Goal: Check status: Check status

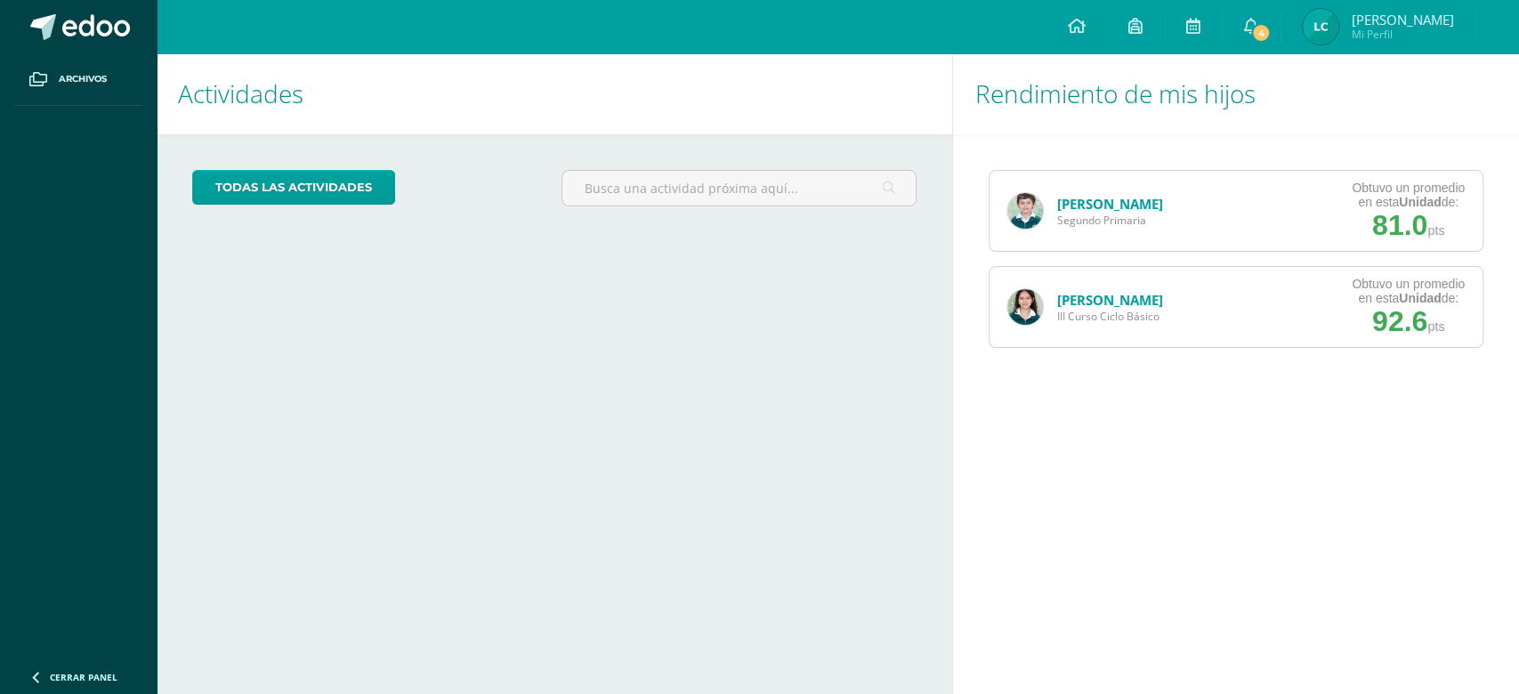
click at [1038, 311] on img at bounding box center [1025, 307] width 36 height 36
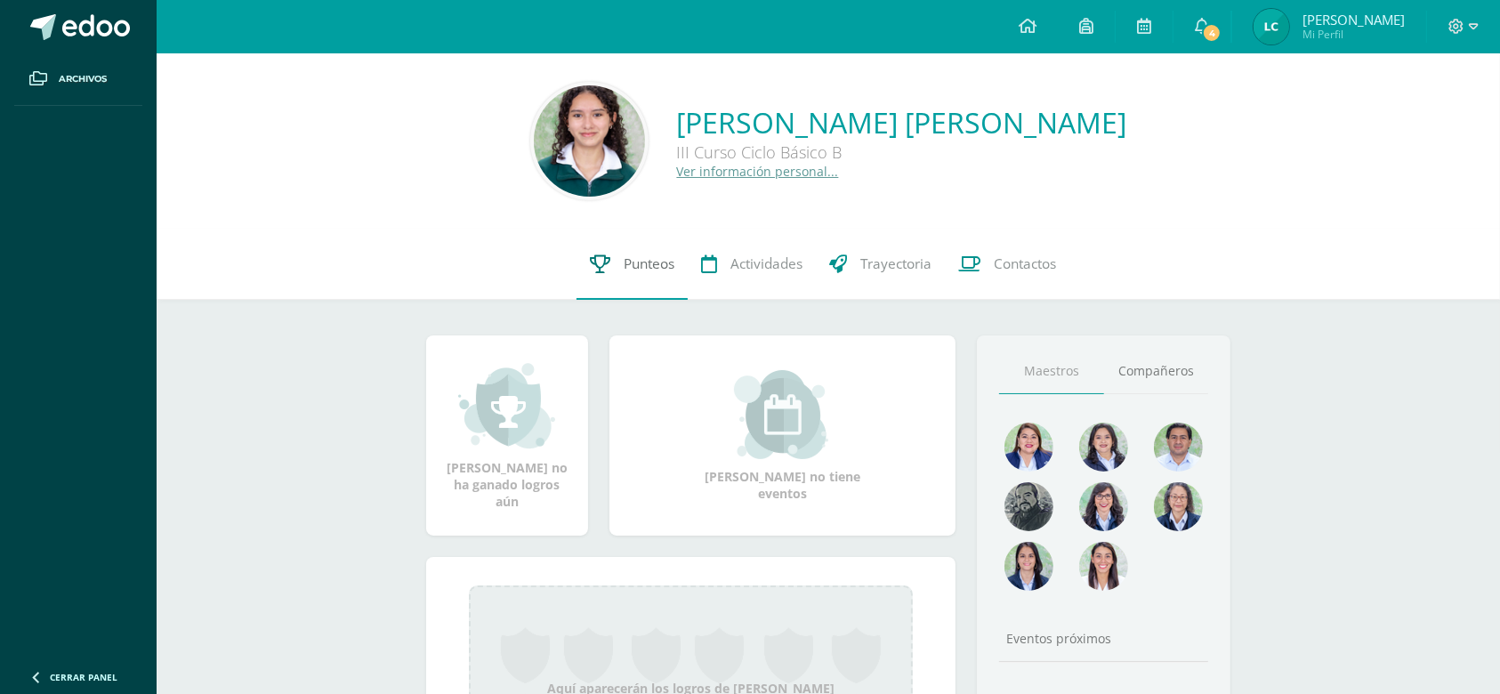
click at [638, 282] on link "Punteos" at bounding box center [632, 264] width 111 height 71
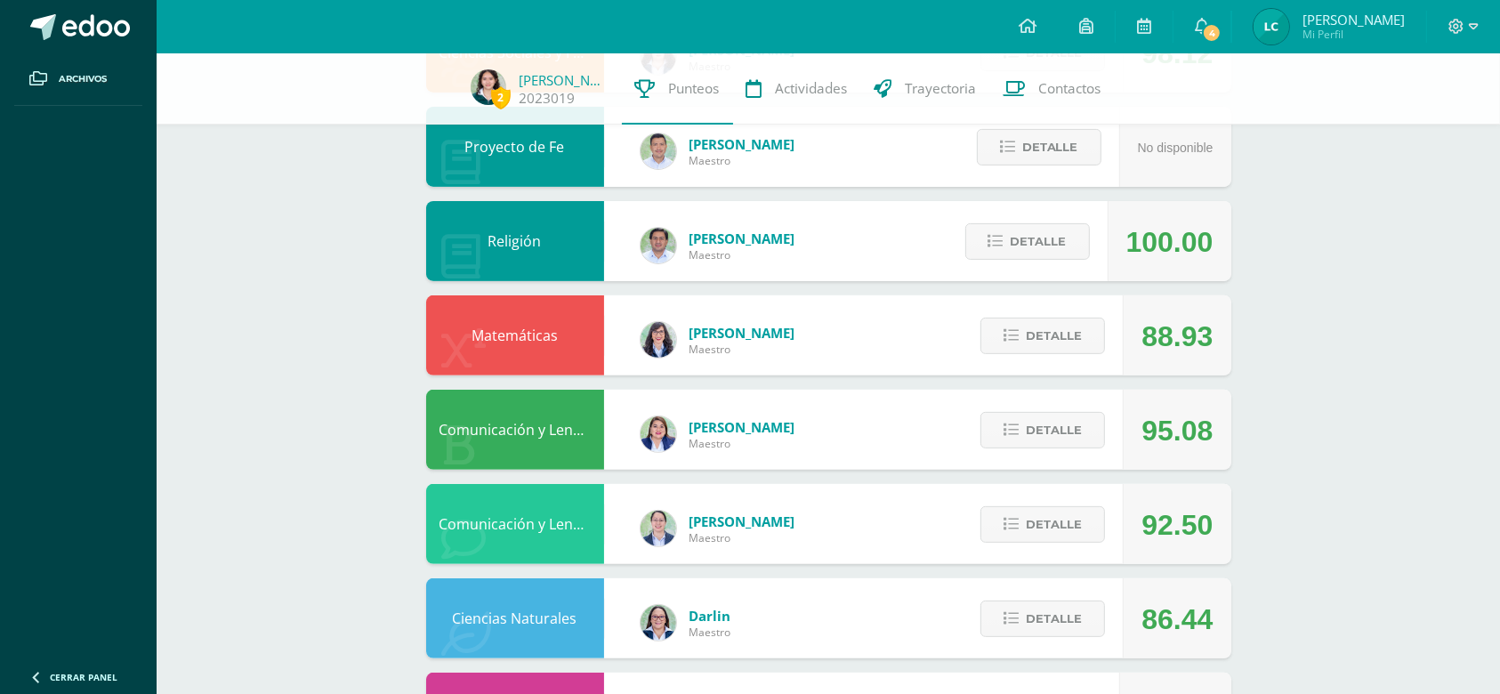
scroll to position [555, 0]
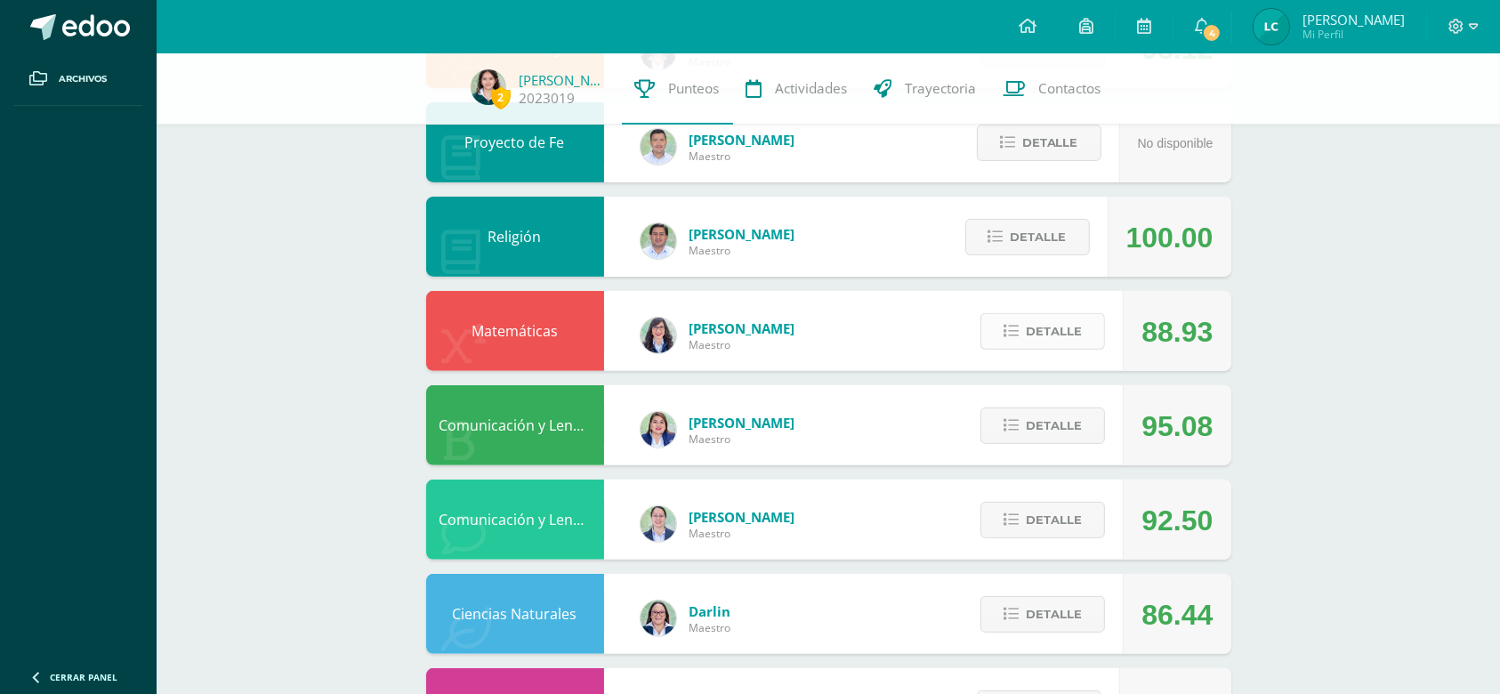
click at [1069, 333] on span "Detalle" at bounding box center [1054, 331] width 56 height 33
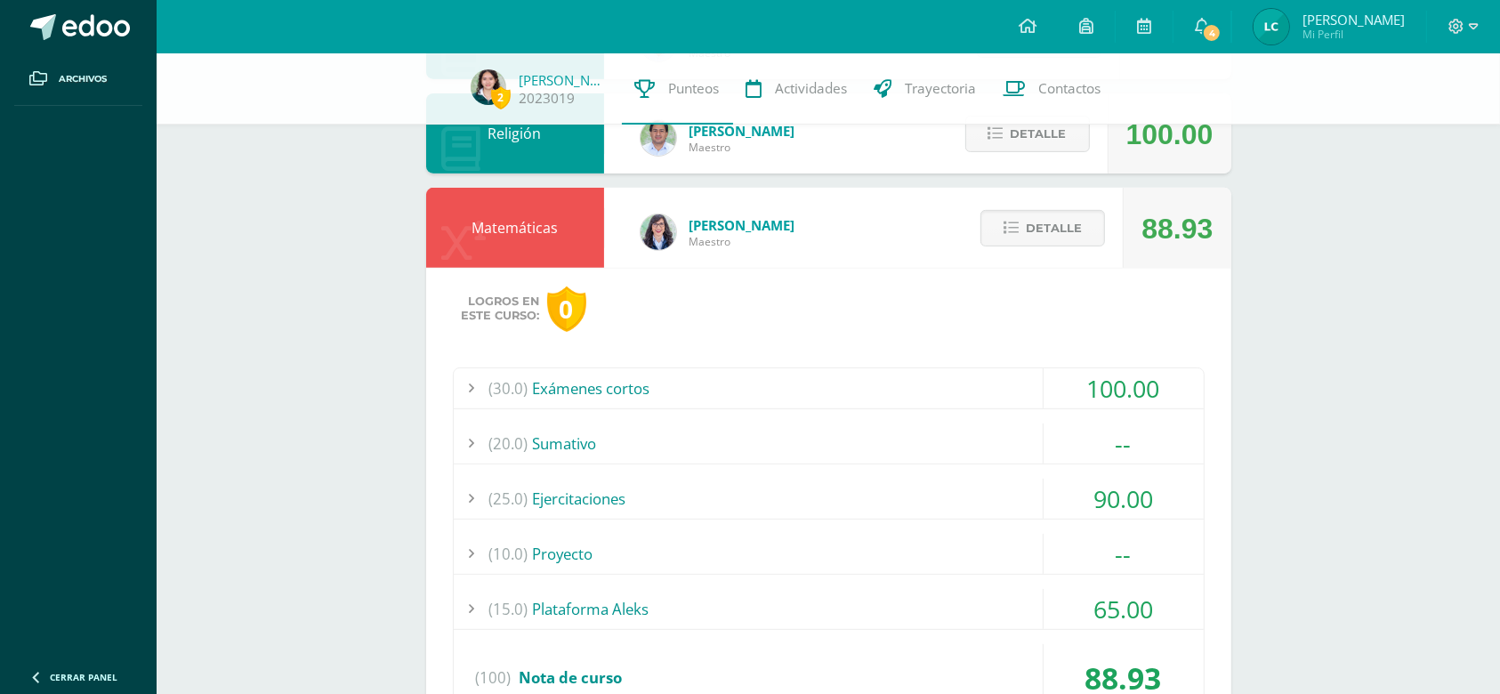
scroll to position [710, 0]
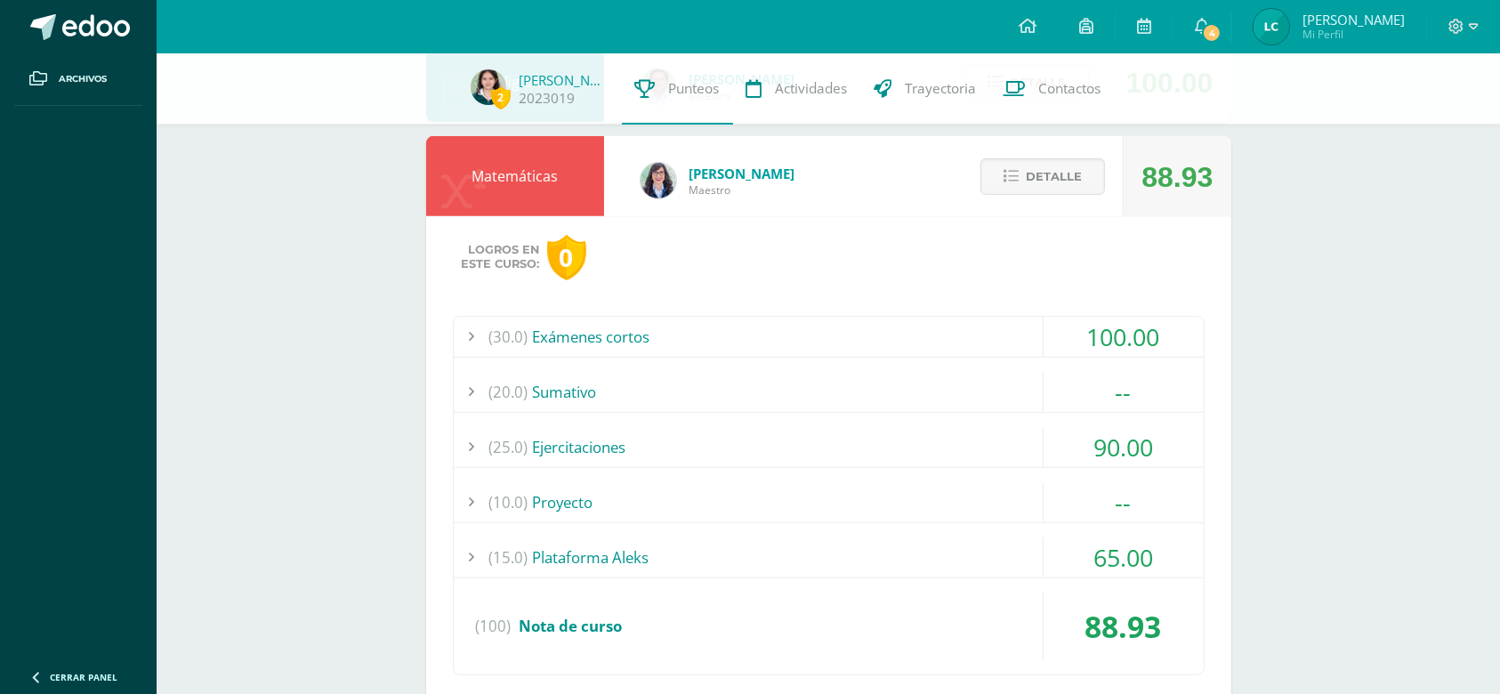
click at [1129, 352] on div "100.00" at bounding box center [1124, 337] width 160 height 40
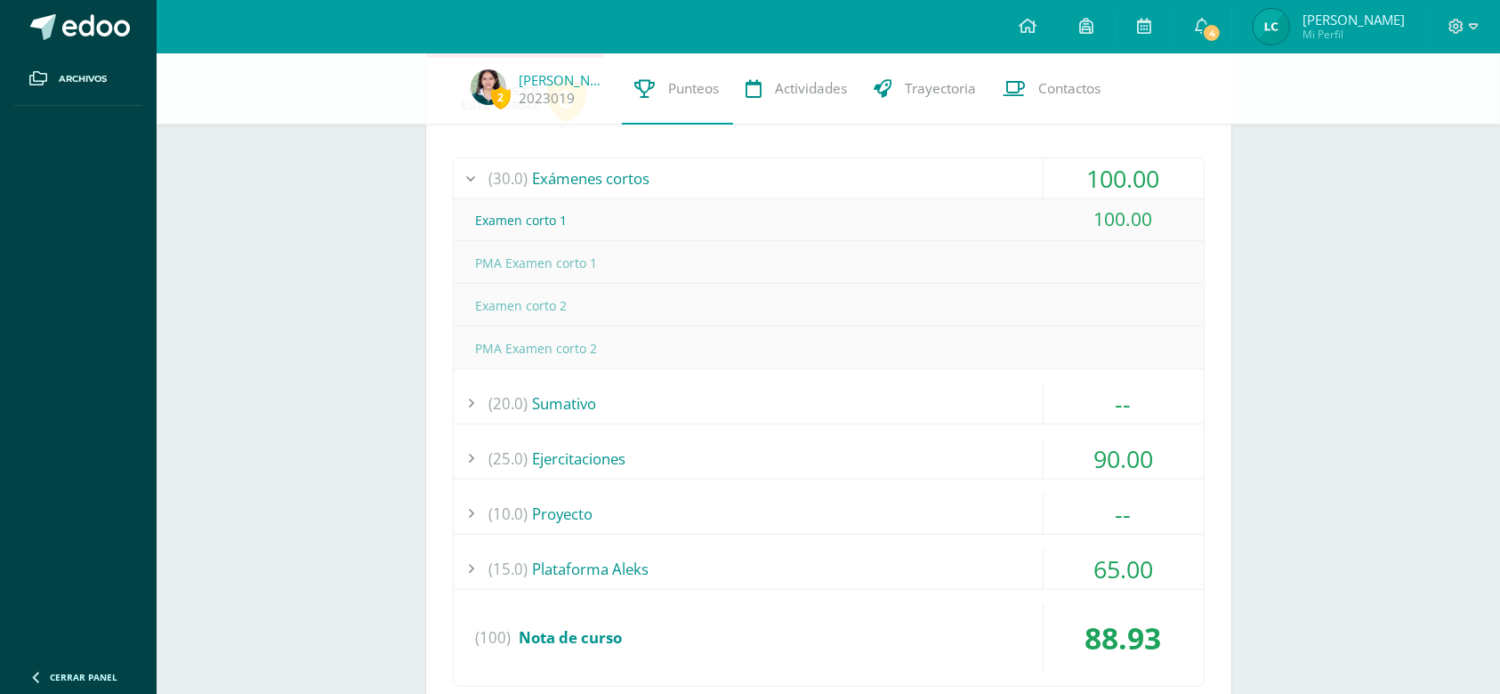
scroll to position [871, 0]
click at [1107, 552] on div "65.00" at bounding box center [1124, 566] width 160 height 40
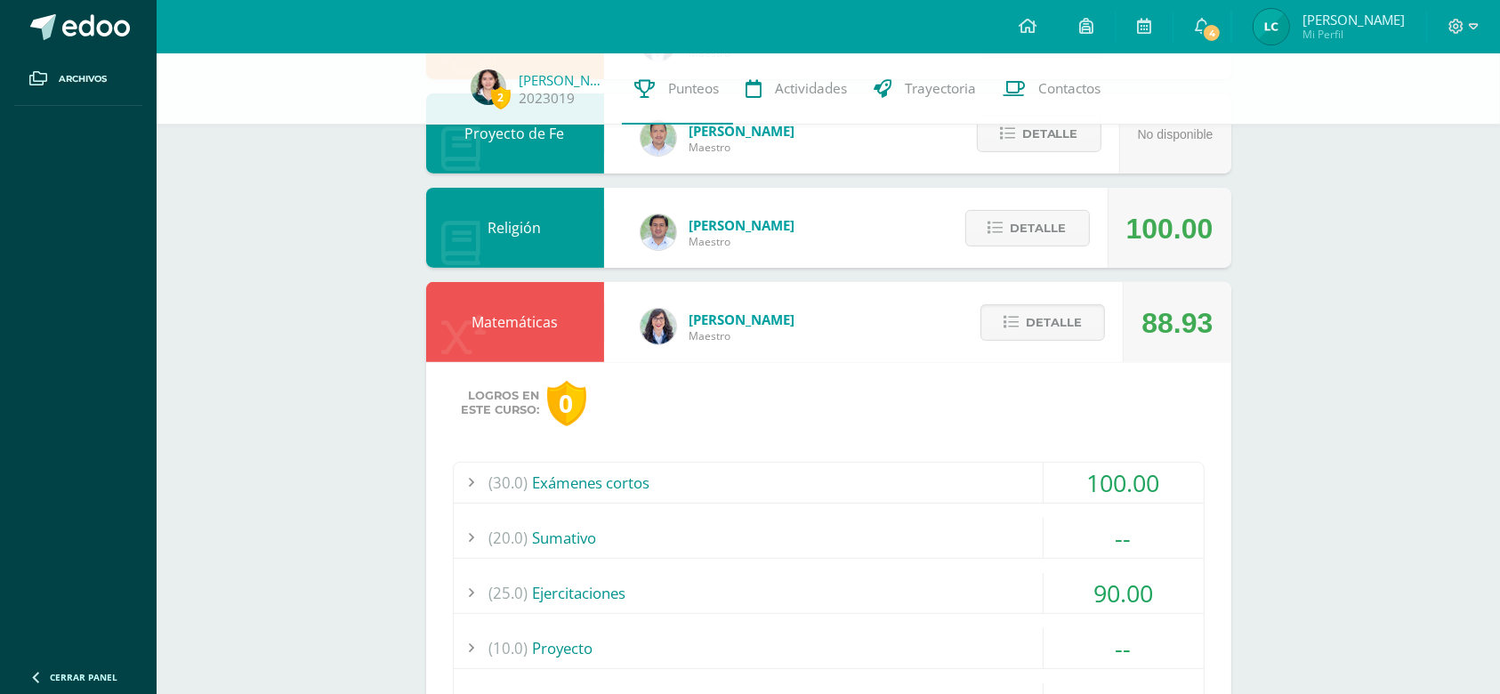
scroll to position [561, 0]
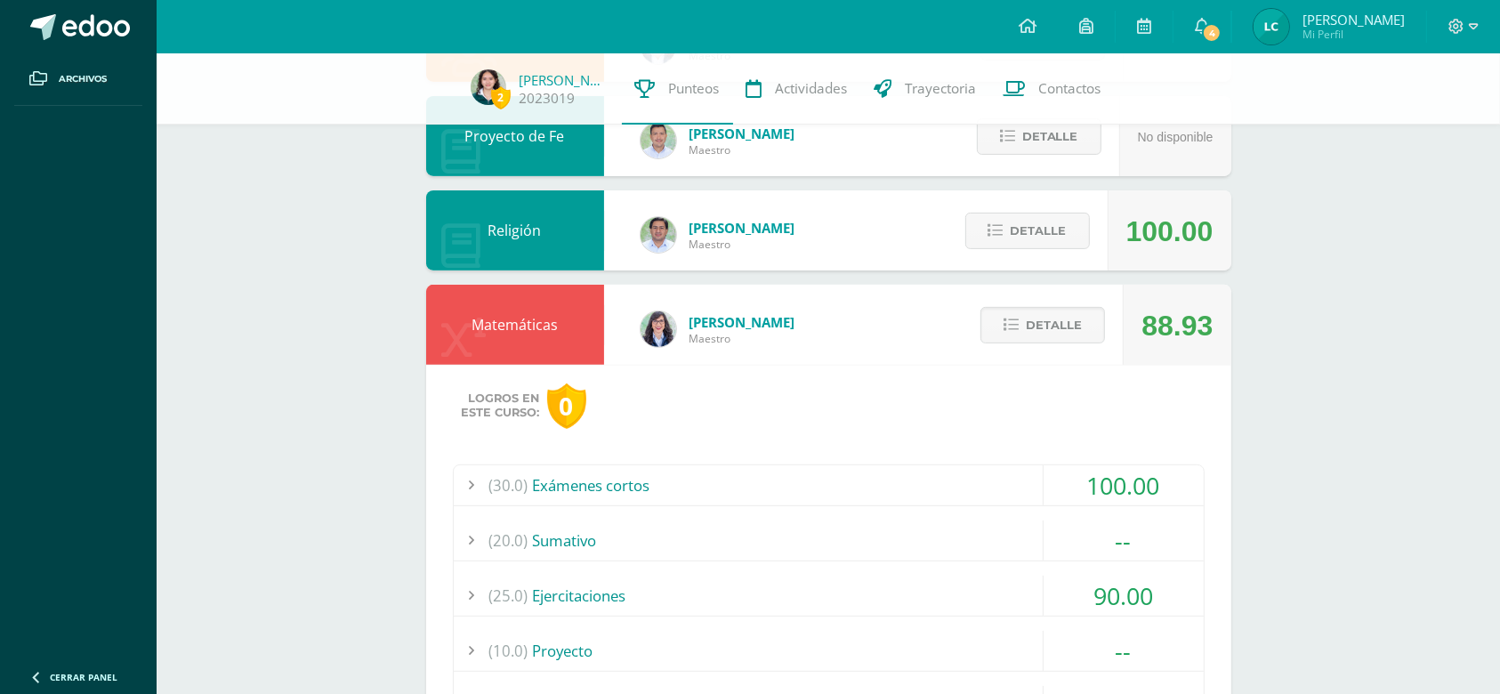
click at [1118, 502] on div "100.00" at bounding box center [1124, 485] width 160 height 40
